Goal: Task Accomplishment & Management: Complete application form

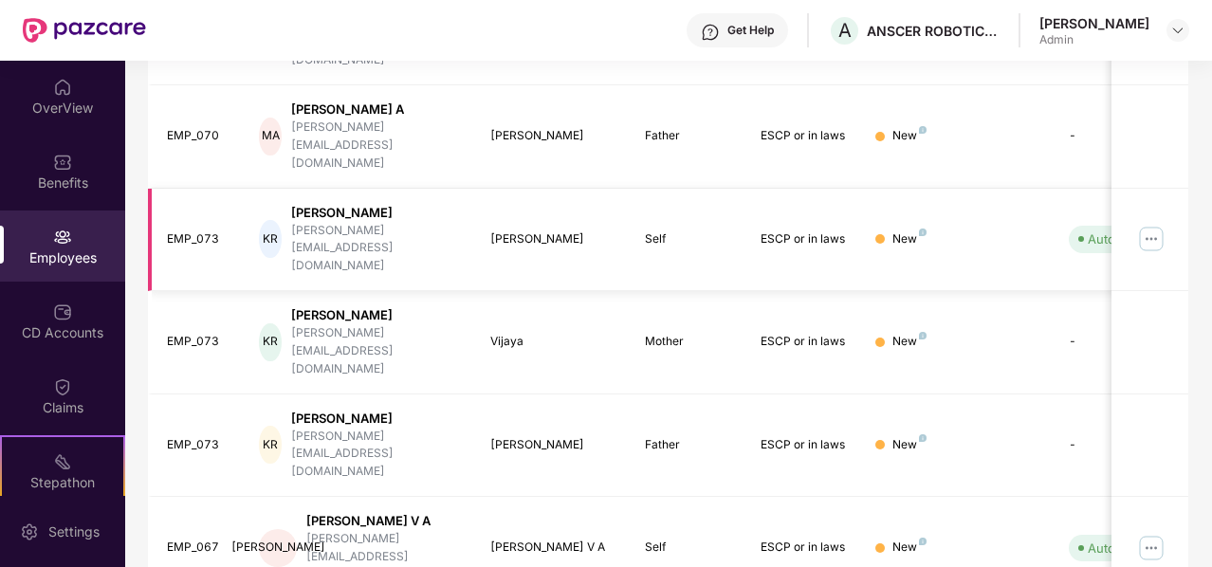
scroll to position [594, 0]
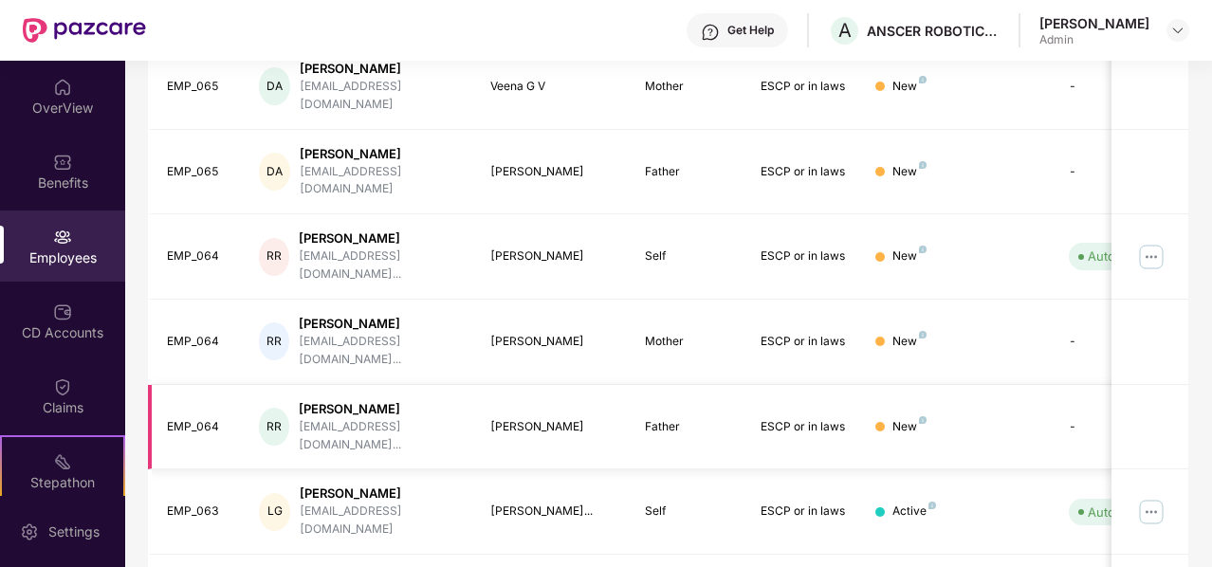
scroll to position [0, 0]
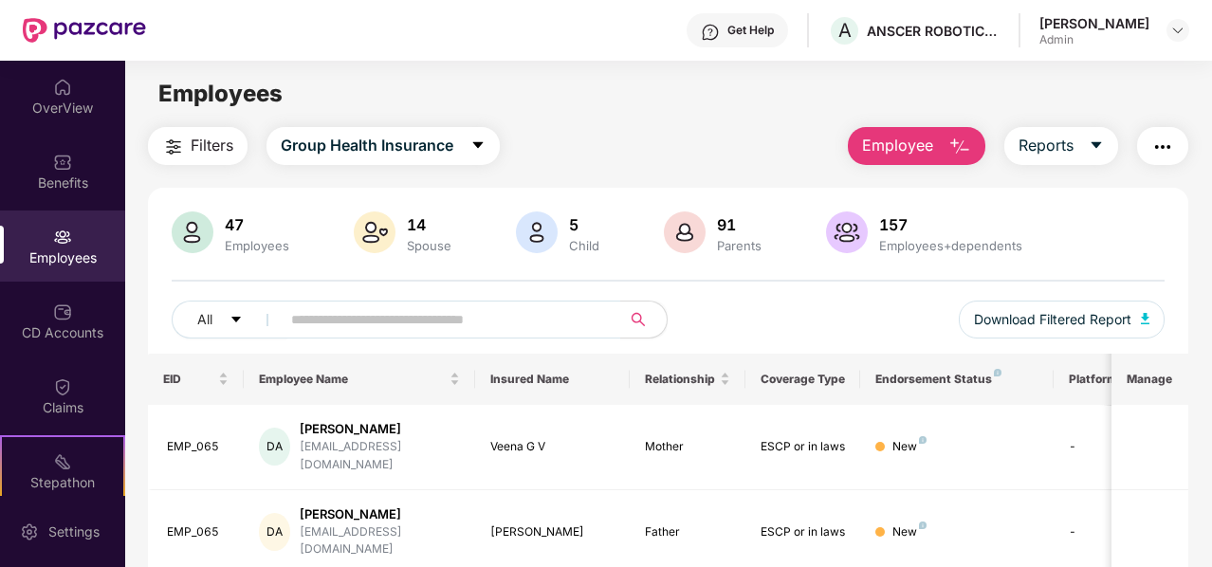
click at [896, 147] on span "Employee" at bounding box center [897, 146] width 71 height 24
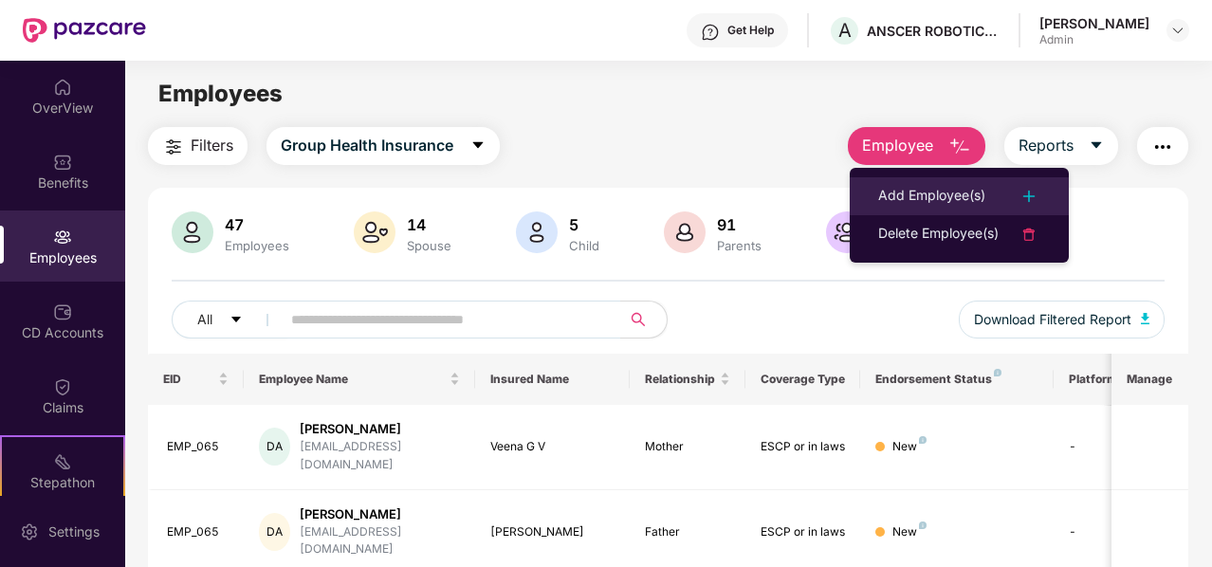
click at [921, 205] on div "Add Employee(s)" at bounding box center [931, 196] width 107 height 23
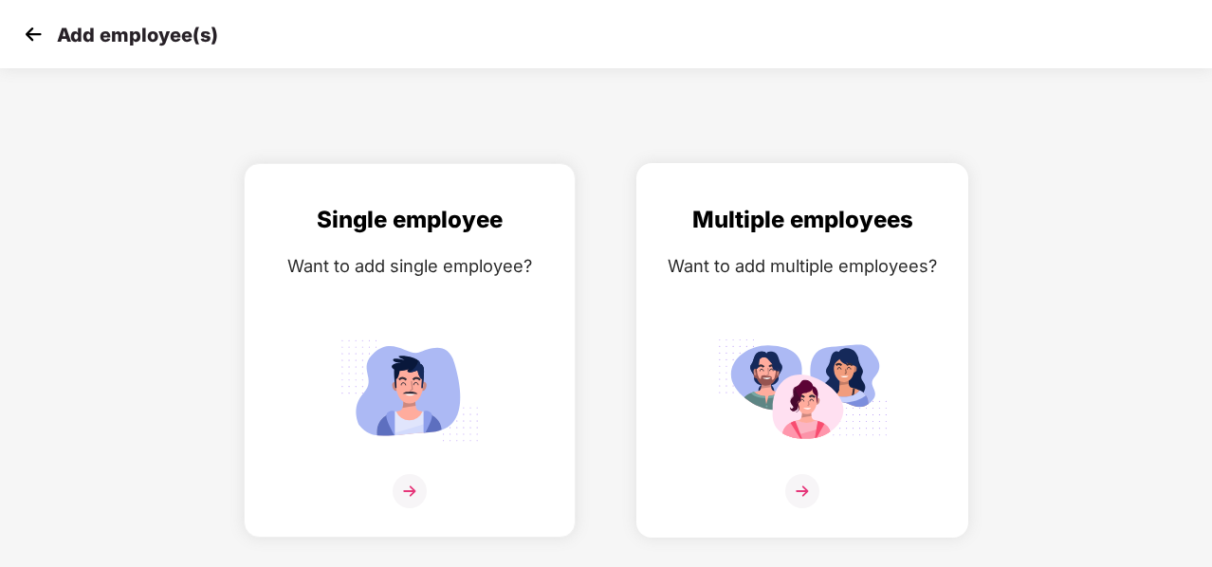
click at [793, 482] on img at bounding box center [802, 491] width 34 height 34
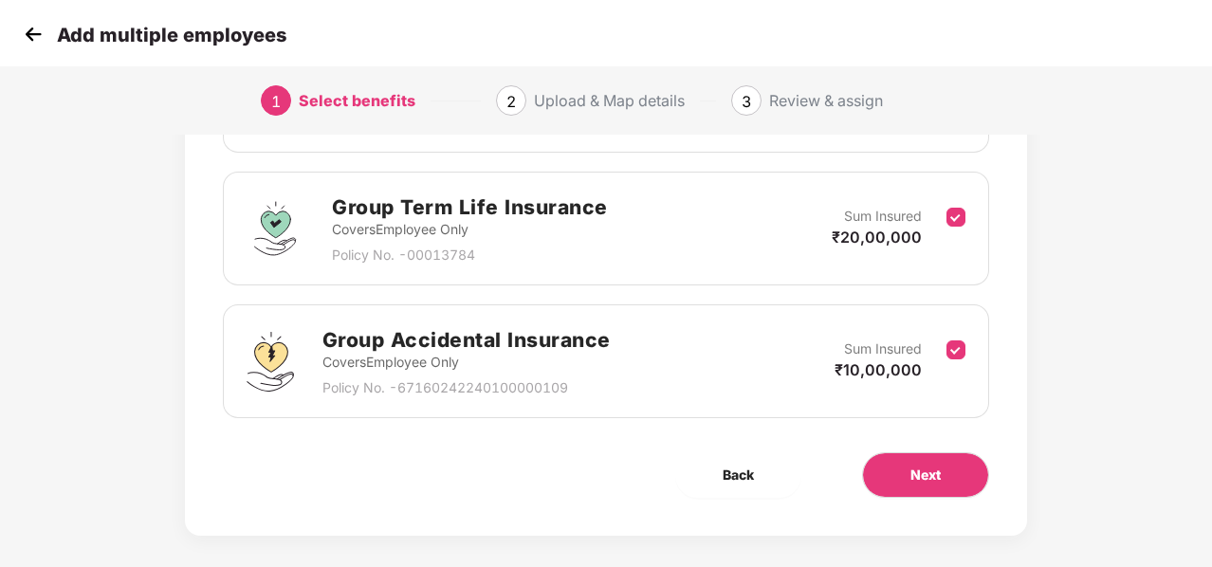
scroll to position [385, 0]
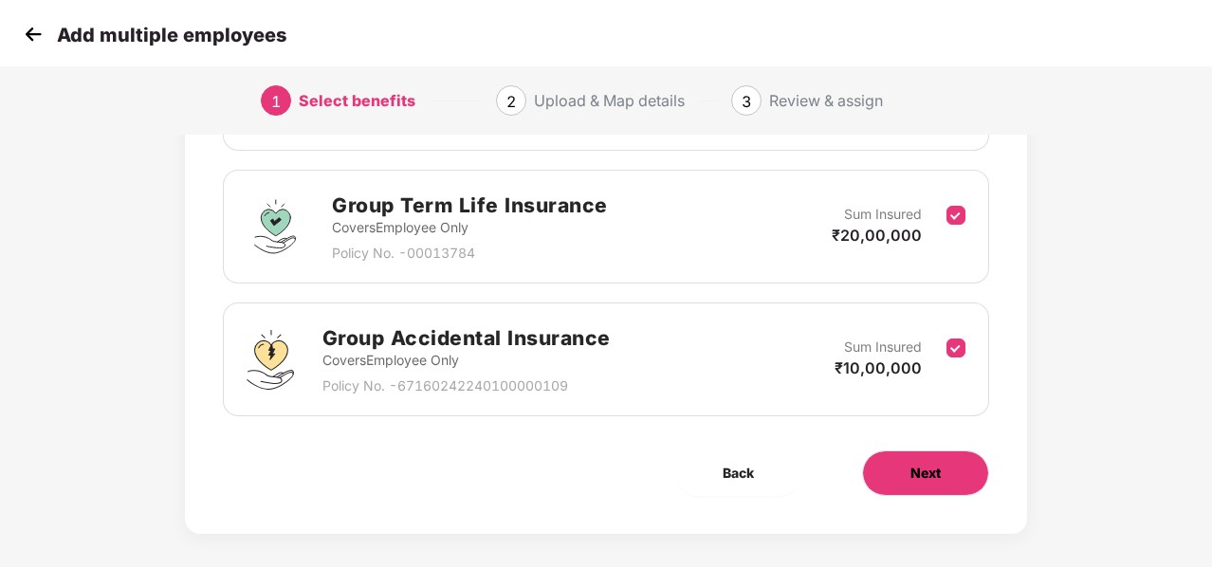
click at [906, 473] on button "Next" at bounding box center [925, 473] width 127 height 46
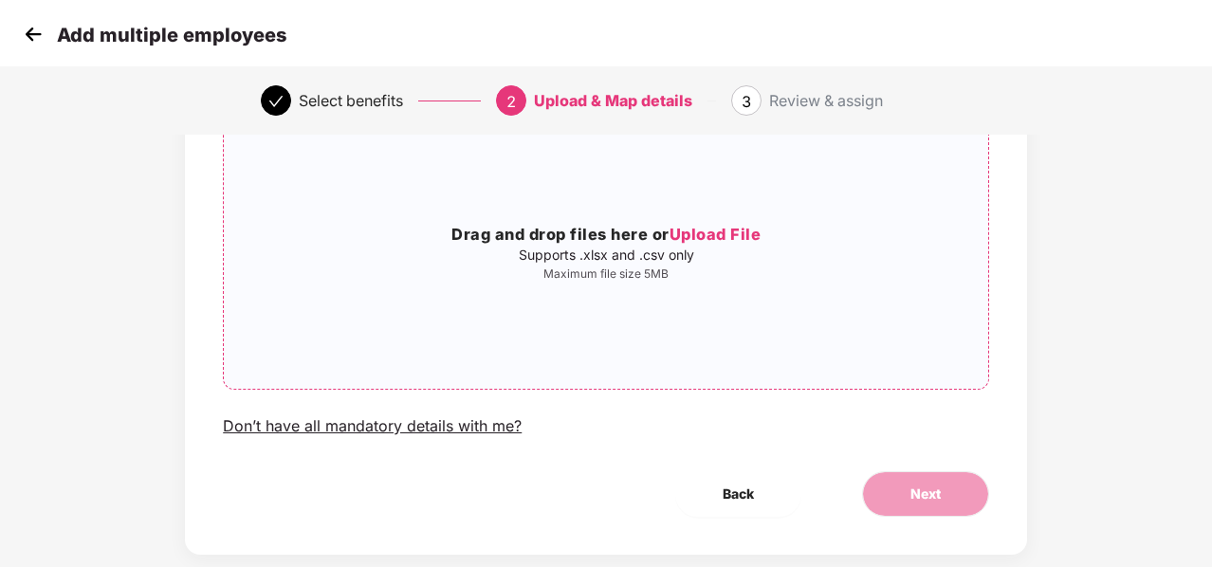
scroll to position [169, 0]
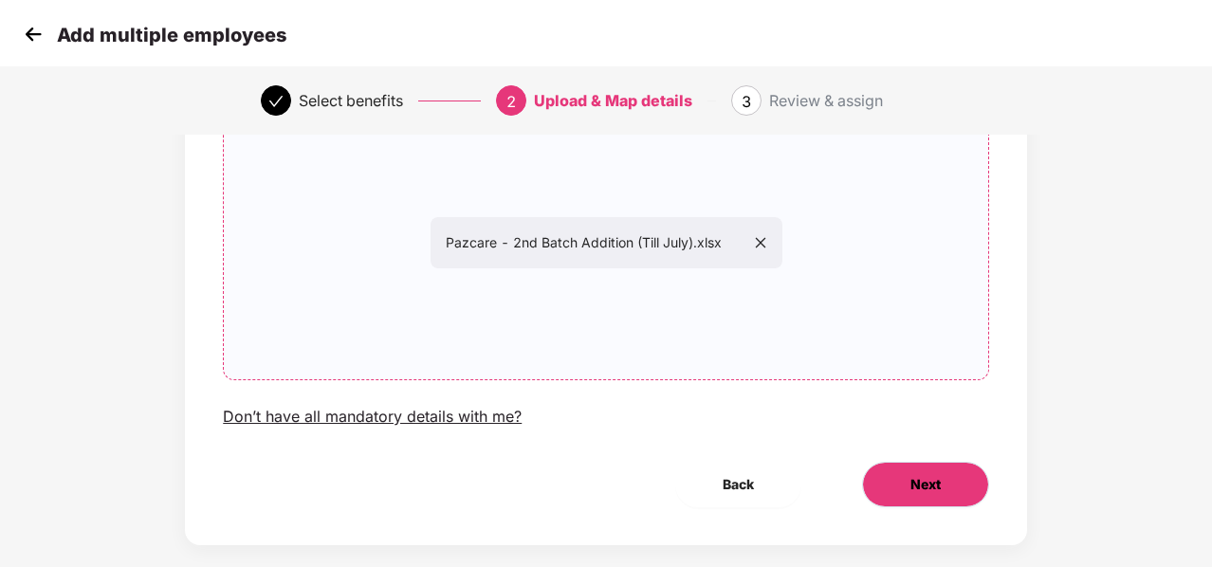
click at [928, 469] on button "Next" at bounding box center [925, 485] width 127 height 46
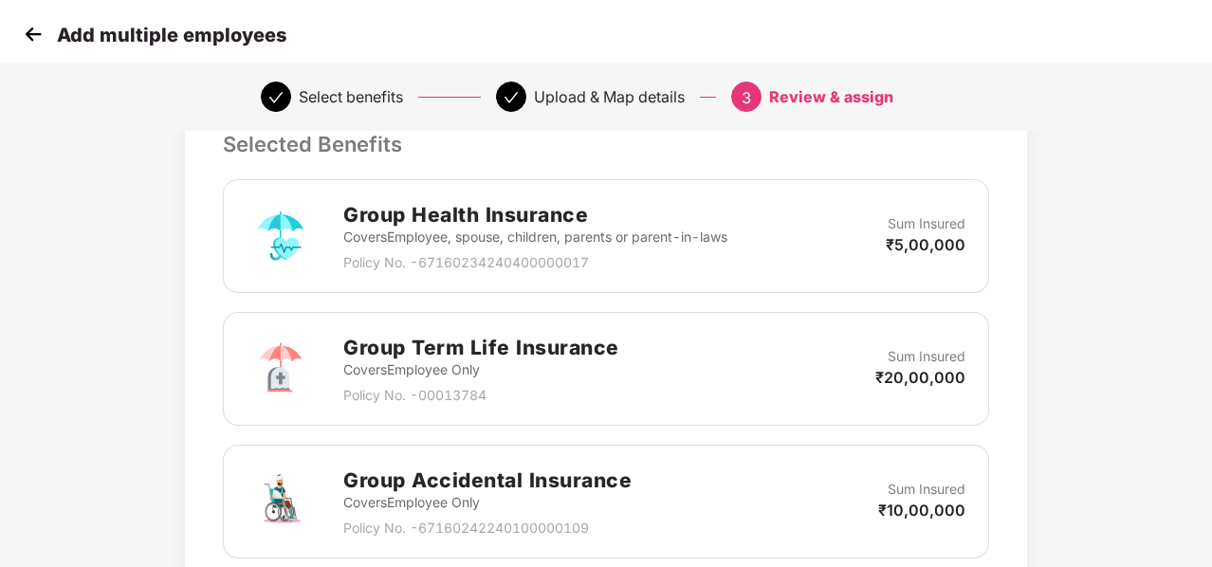
scroll to position [773, 0]
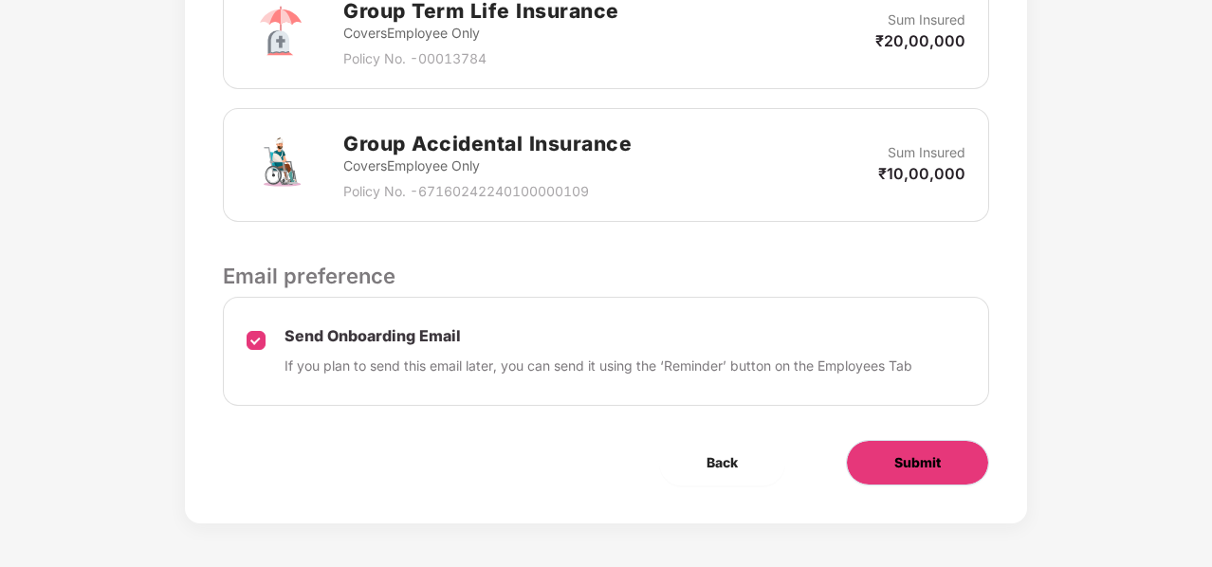
click at [880, 459] on button "Submit" at bounding box center [917, 463] width 143 height 46
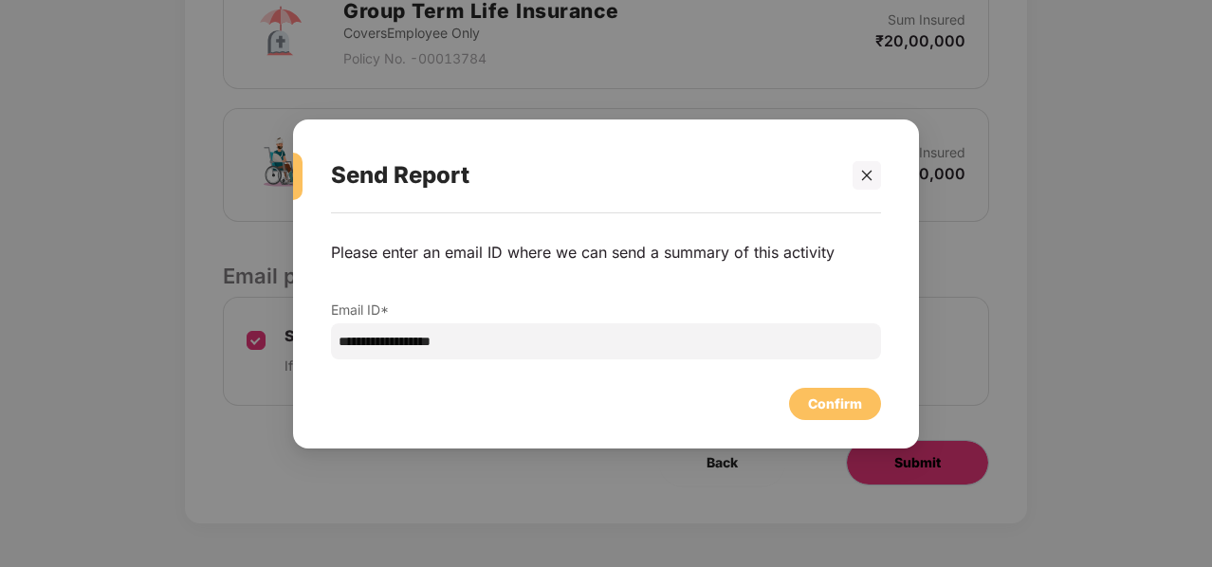
scroll to position [0, 0]
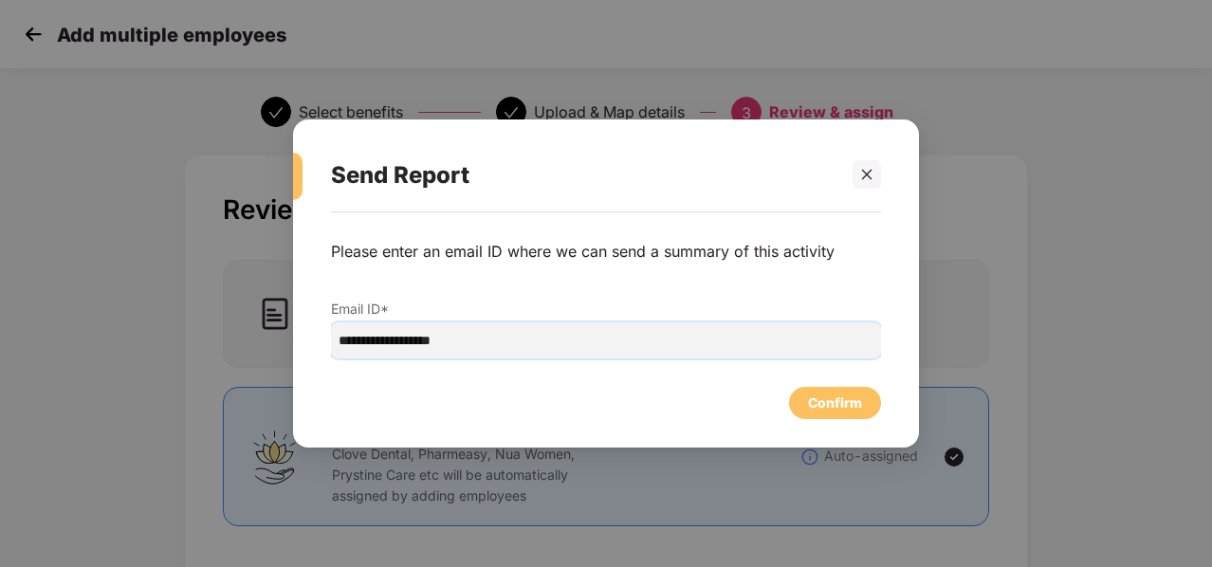
drag, startPoint x: 393, startPoint y: 339, endPoint x: 315, endPoint y: 345, distance: 78.0
click at [315, 345] on div "**********" at bounding box center [606, 320] width 626 height 216
type input "**********"
click at [806, 405] on div "Confirm" at bounding box center [835, 403] width 92 height 32
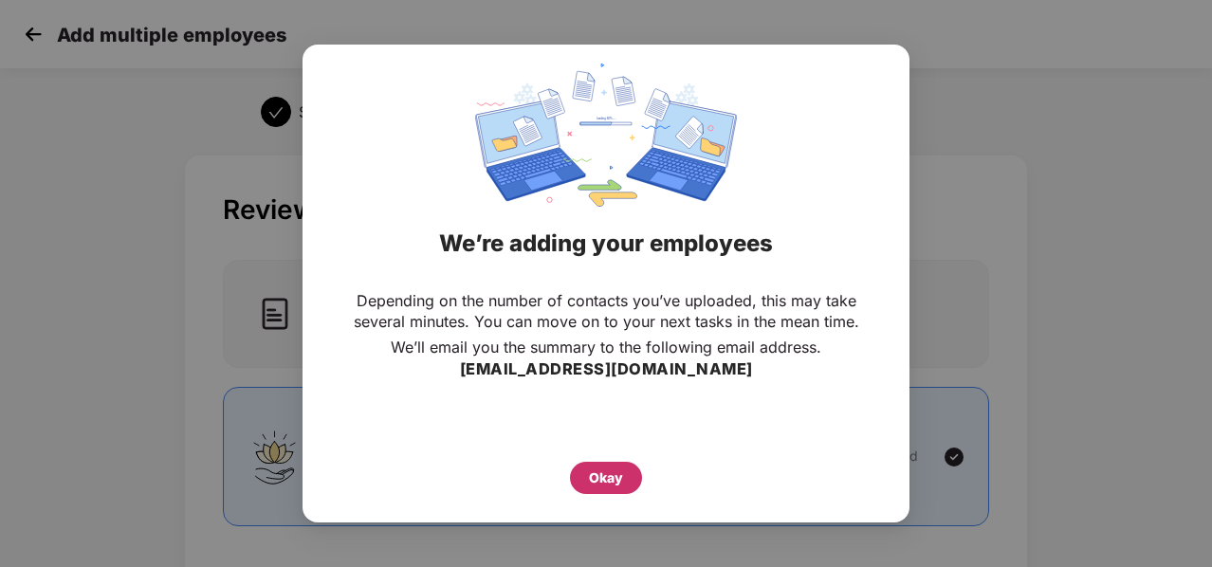
click at [618, 465] on div "Okay" at bounding box center [606, 478] width 72 height 32
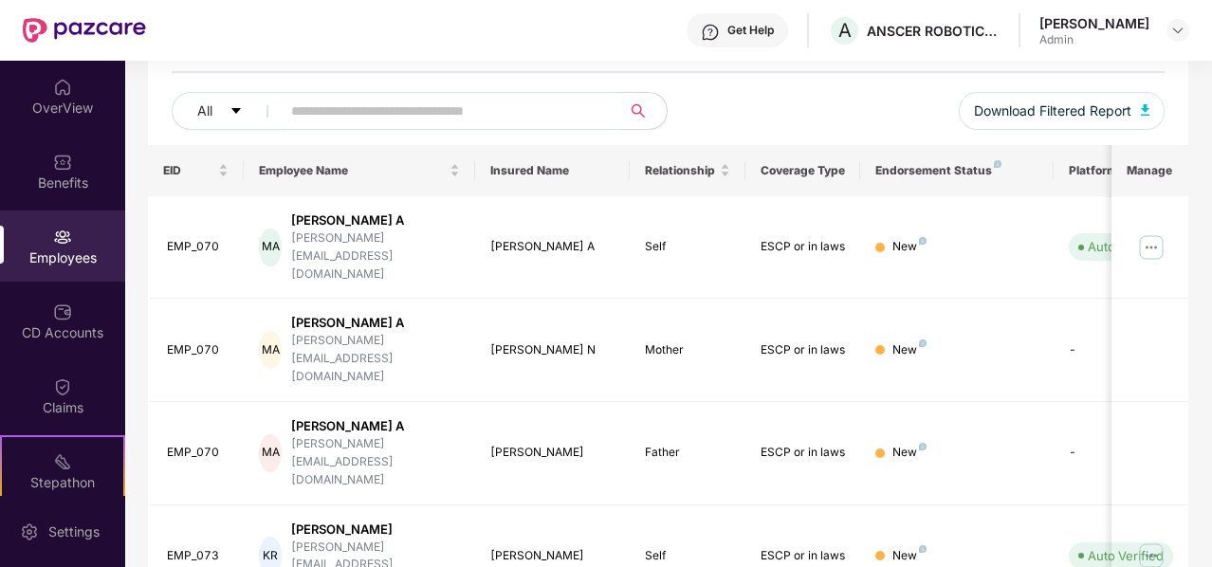
scroll to position [594, 0]
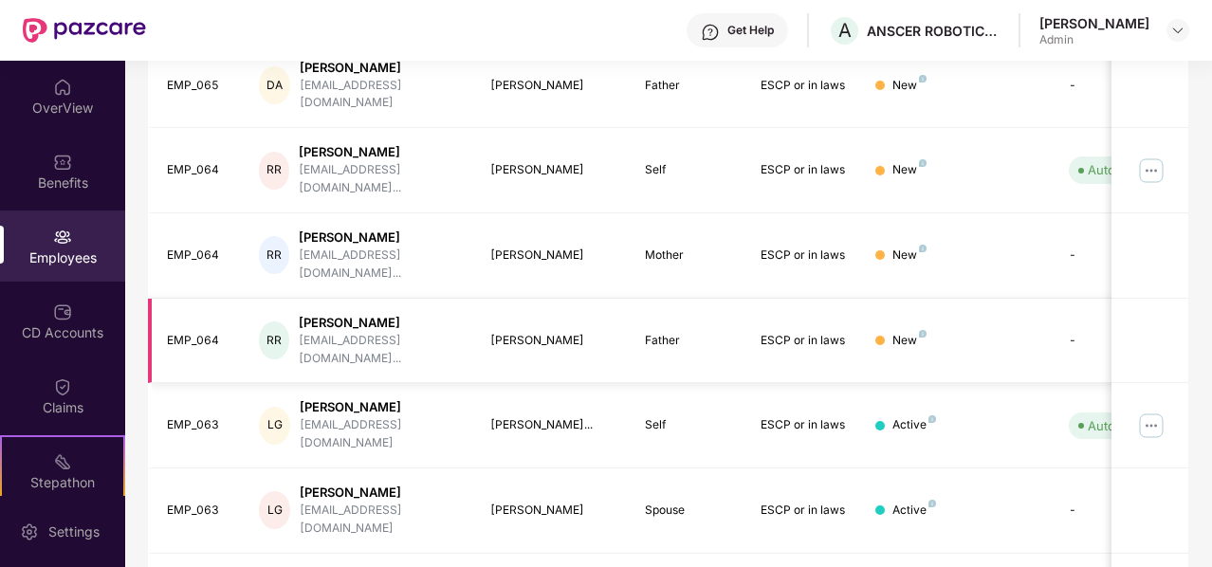
scroll to position [658, 0]
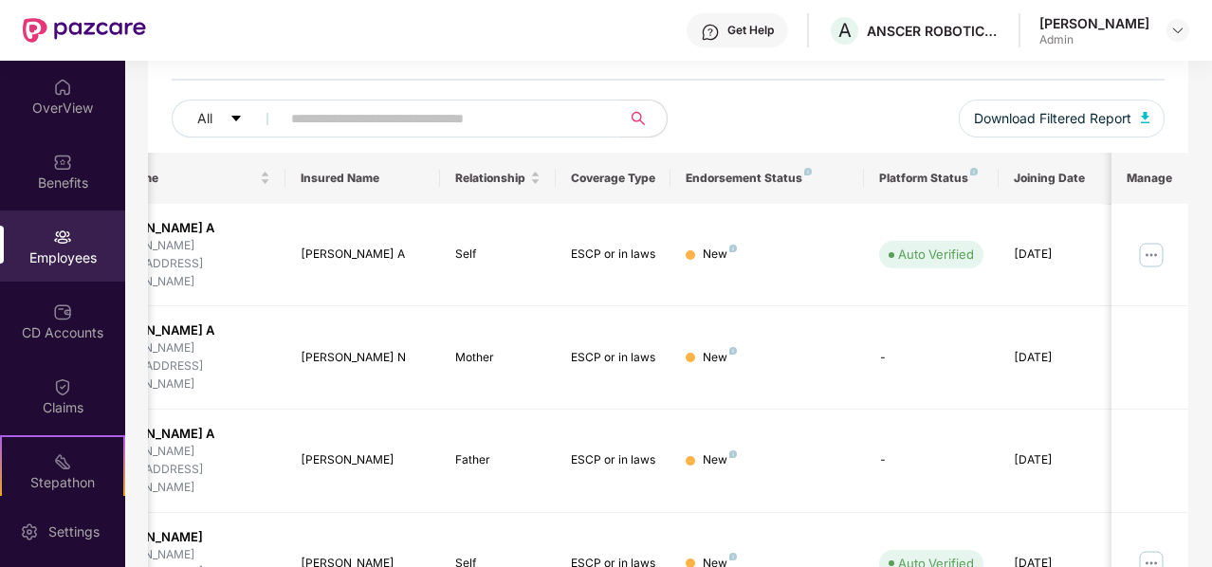
scroll to position [594, 0]
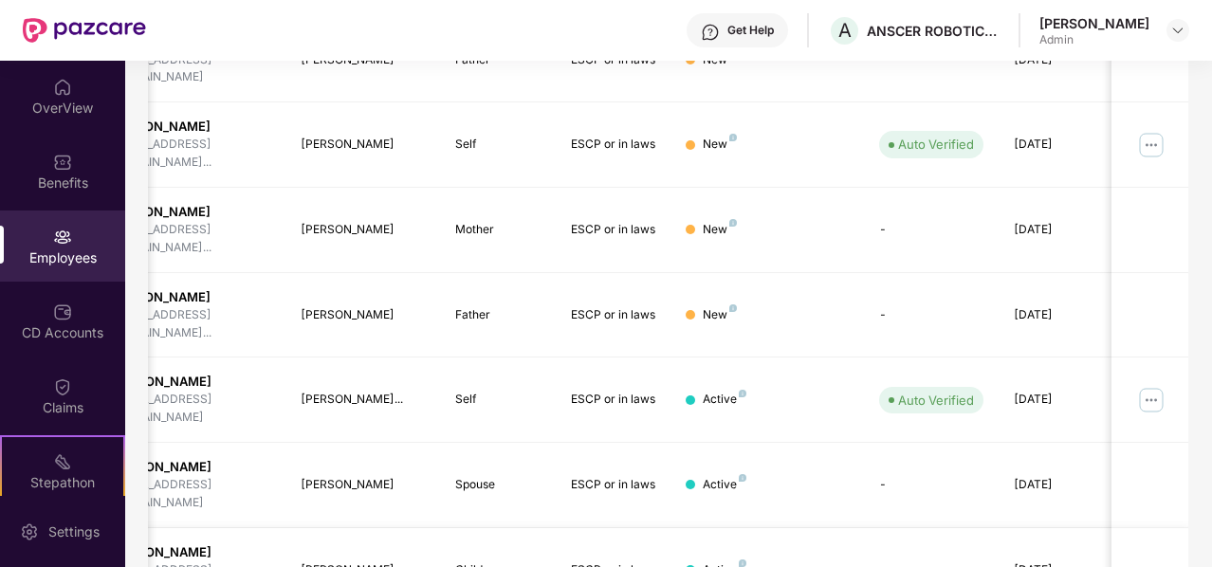
scroll to position [658, 0]
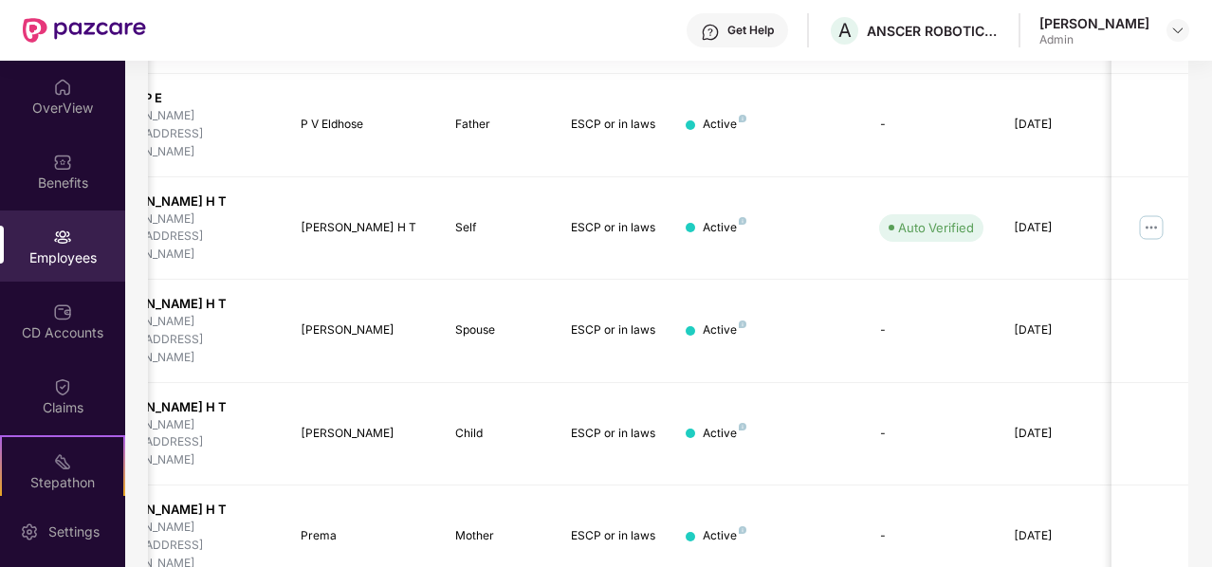
scroll to position [594, 0]
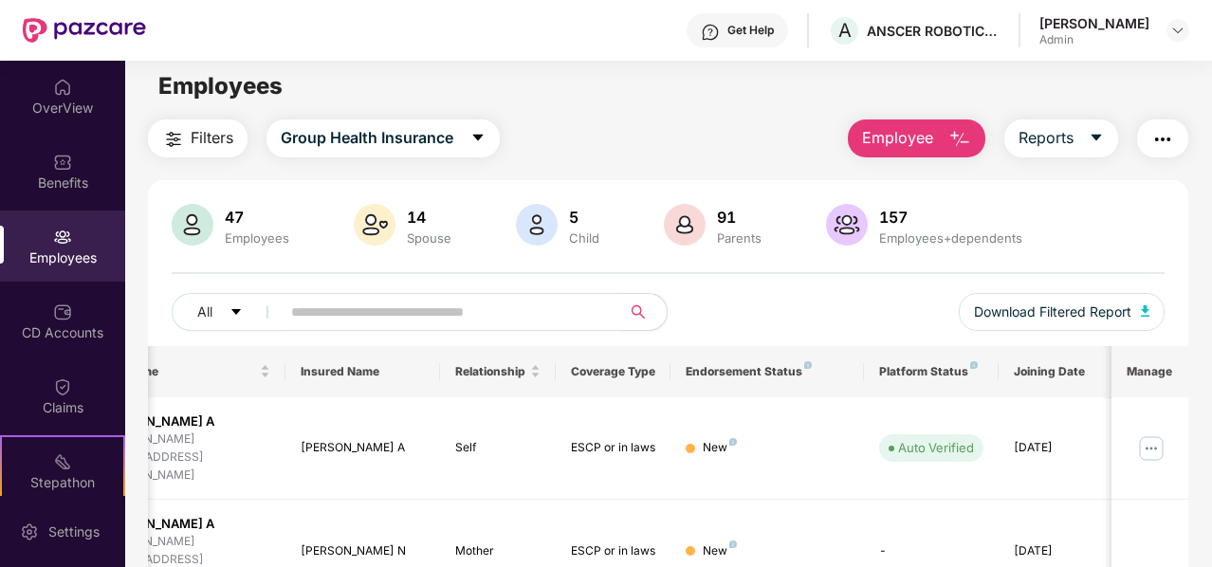
scroll to position [6, 0]
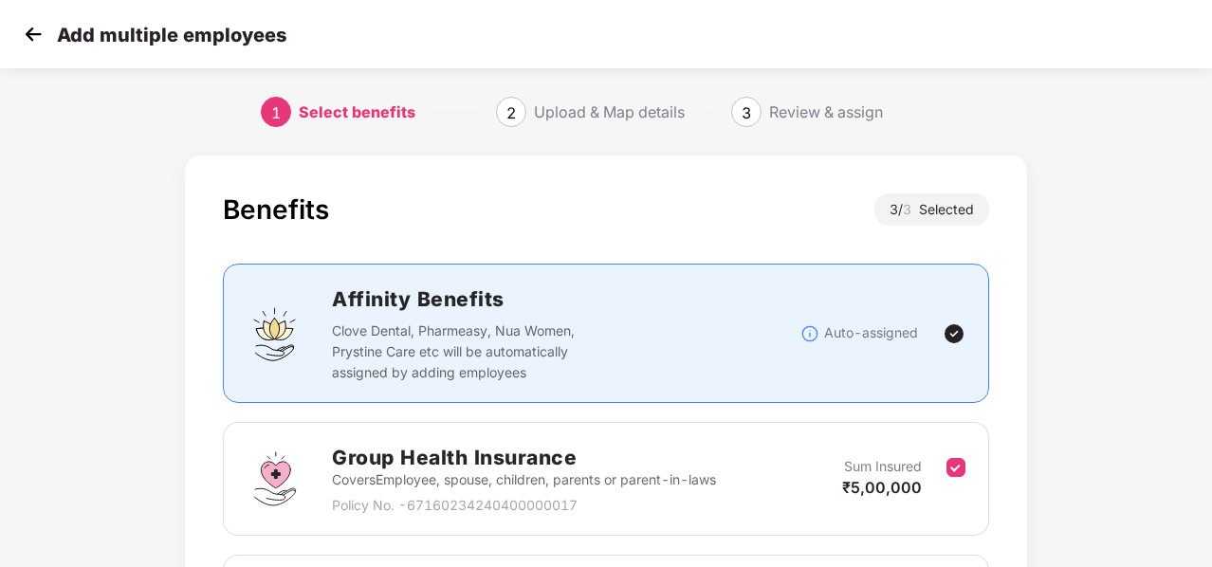
click at [32, 33] on img at bounding box center [33, 34] width 28 height 28
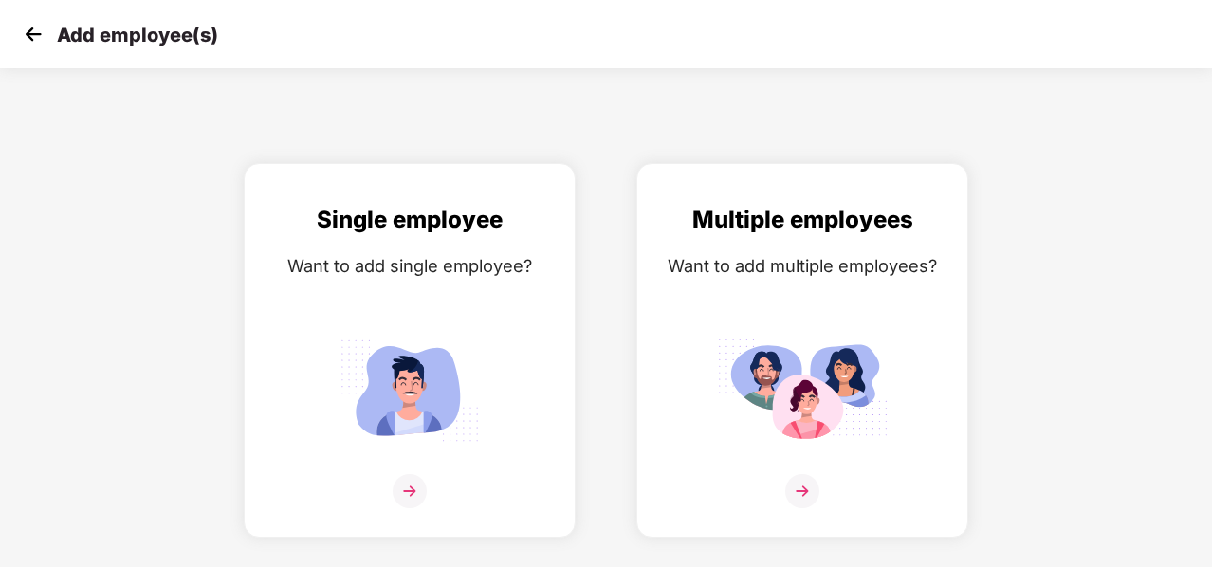
click at [32, 33] on img at bounding box center [33, 34] width 28 height 28
